Goal: Check status: Check status

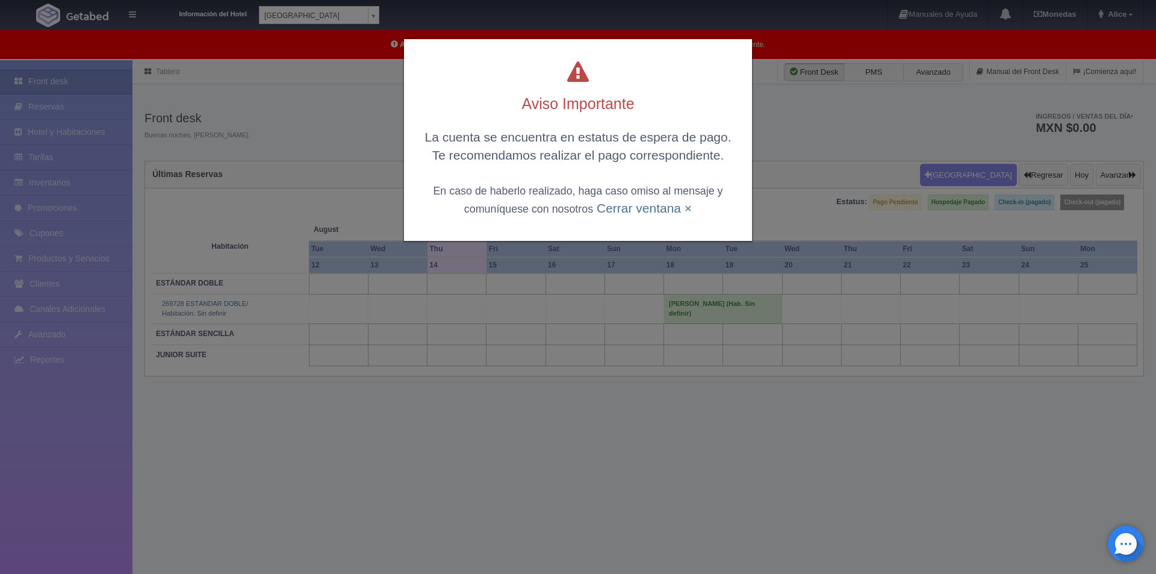
click at [612, 217] on div "La cuenta se encuentra en estatus de espera de pago. Te recomendamos realizar e…" at bounding box center [578, 172] width 324 height 89
drag, startPoint x: 633, startPoint y: 204, endPoint x: 615, endPoint y: 196, distance: 20.5
click at [633, 204] on link "Cerrar ventana ×" at bounding box center [644, 208] width 95 height 14
